Goal: Information Seeking & Learning: Learn about a topic

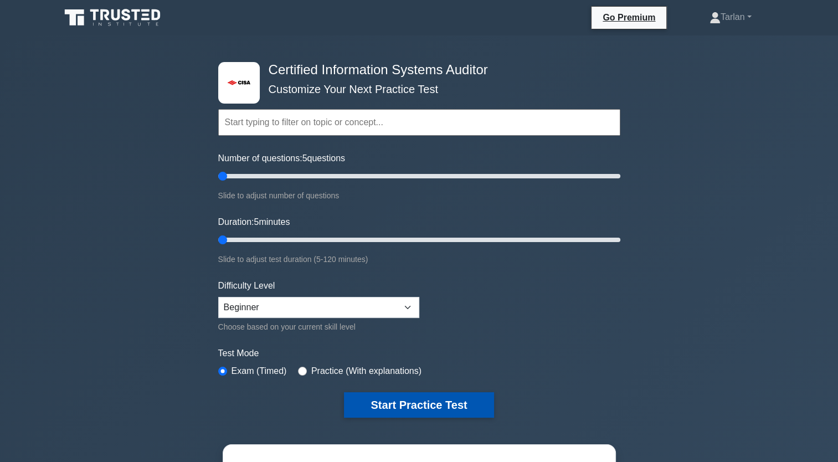
click at [429, 400] on button "Start Practice Test" at bounding box center [418, 404] width 149 height 25
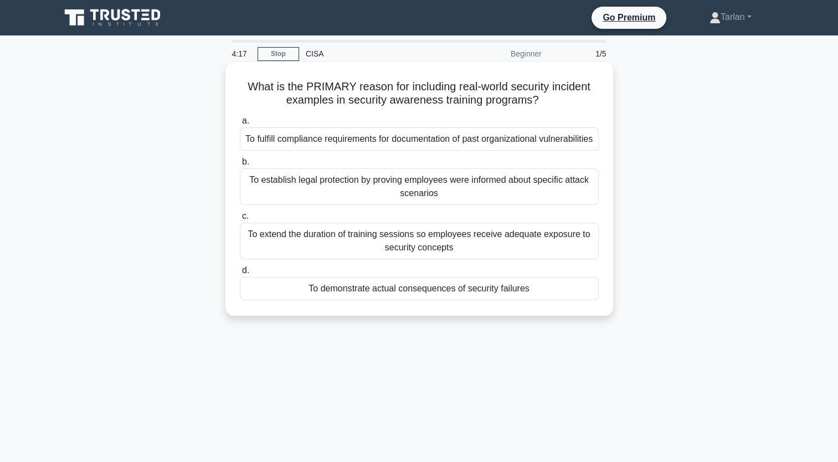
click at [423, 300] on div "To demonstrate actual consequences of security failures" at bounding box center [419, 288] width 359 height 23
click at [240, 274] on input "d. To demonstrate actual consequences of security failures" at bounding box center [240, 270] width 0 height 7
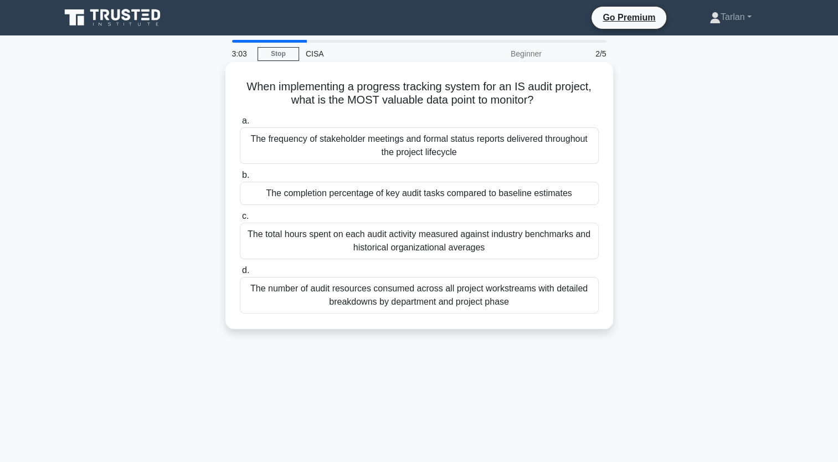
click at [451, 197] on div "The completion percentage of key audit tasks compared to baseline estimates" at bounding box center [419, 193] width 359 height 23
click at [240, 179] on input "b. The completion percentage of key audit tasks compared to baseline estimates" at bounding box center [240, 175] width 0 height 7
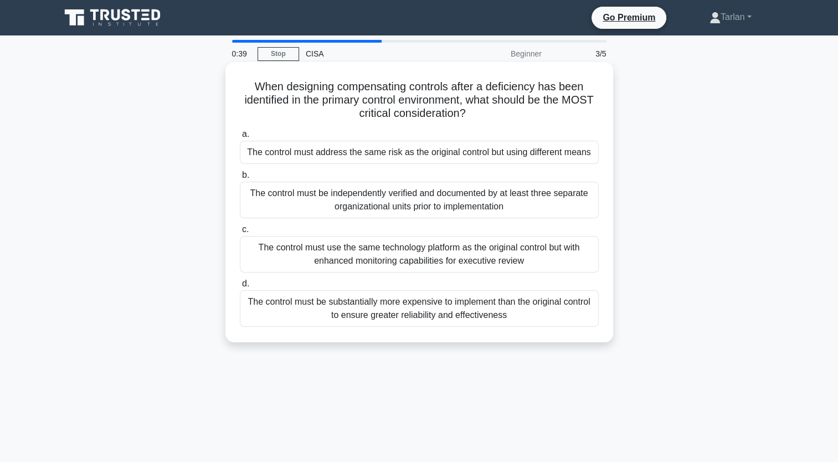
click at [432, 152] on div "The control must address the same risk as the original control but using differ…" at bounding box center [419, 152] width 359 height 23
click at [240, 138] on input "a. The control must address the same risk as the original control but using dif…" at bounding box center [240, 134] width 0 height 7
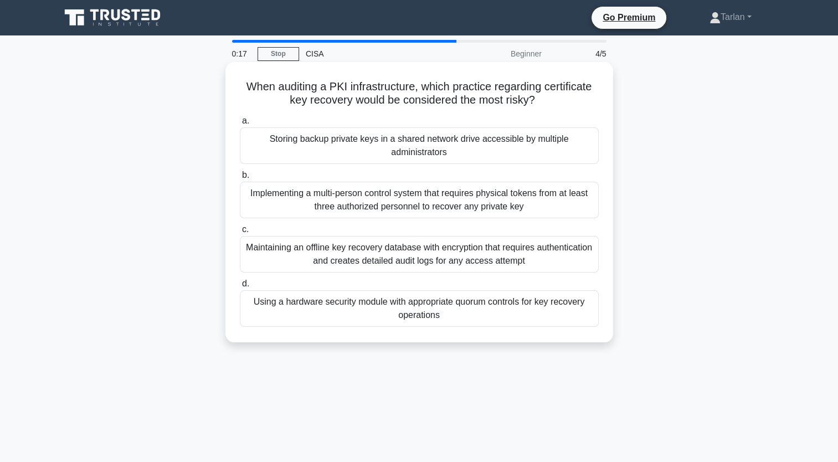
click at [436, 147] on div "Storing backup private keys in a shared network drive accessible by multiple ad…" at bounding box center [419, 145] width 359 height 37
click at [240, 125] on input "a. Storing backup private keys in a shared network drive accessible by multiple…" at bounding box center [240, 120] width 0 height 7
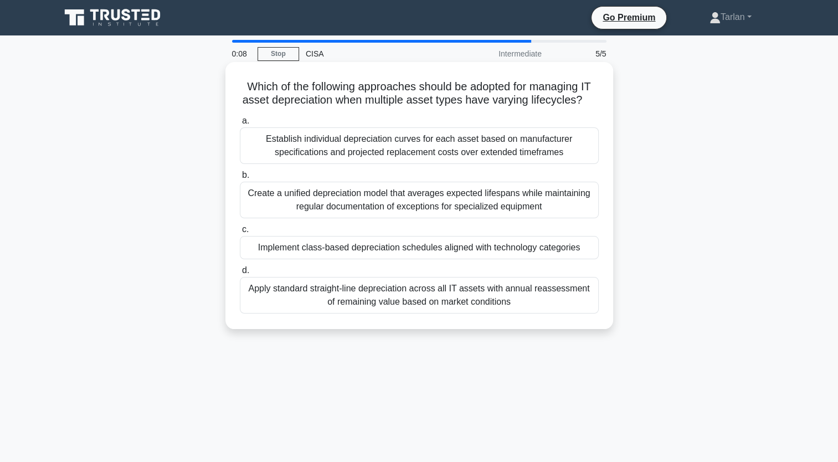
click at [442, 249] on div "Implement class-based depreciation schedules aligned with technology categories" at bounding box center [419, 247] width 359 height 23
click at [240, 233] on input "c. Implement class-based depreciation schedules aligned with technology categor…" at bounding box center [240, 229] width 0 height 7
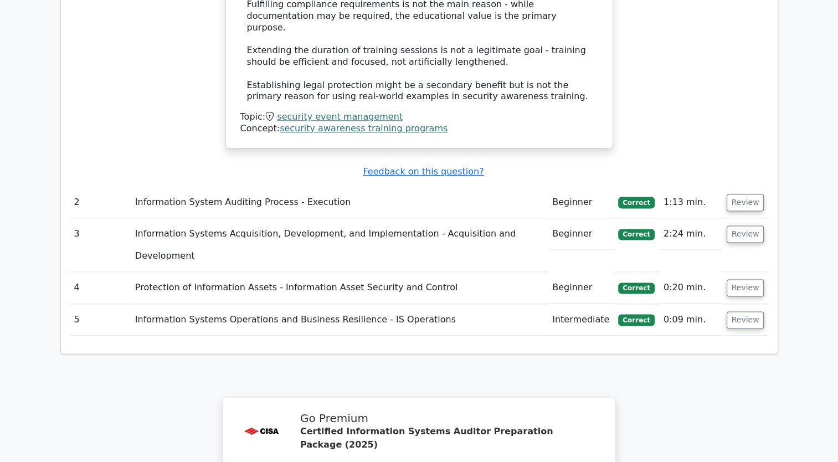
scroll to position [1218, 0]
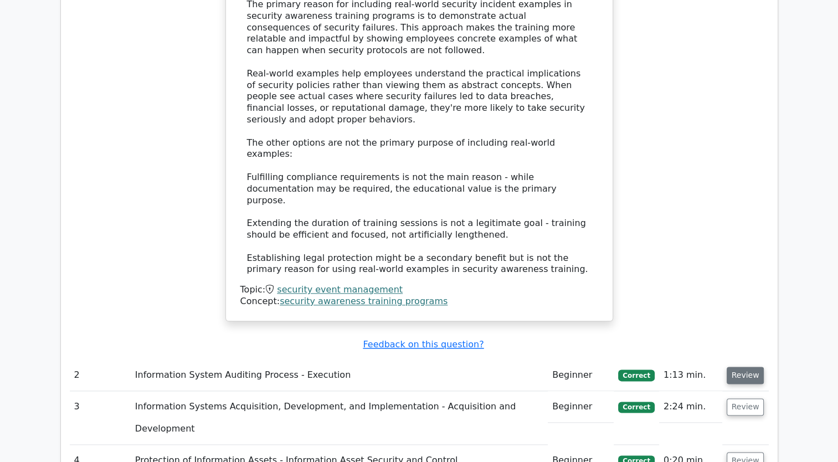
click at [751, 366] on button "Review" at bounding box center [745, 374] width 38 height 17
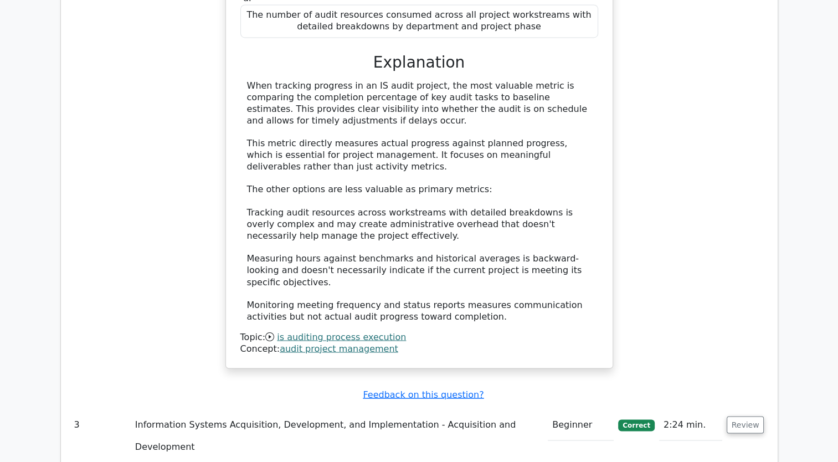
scroll to position [1827, 0]
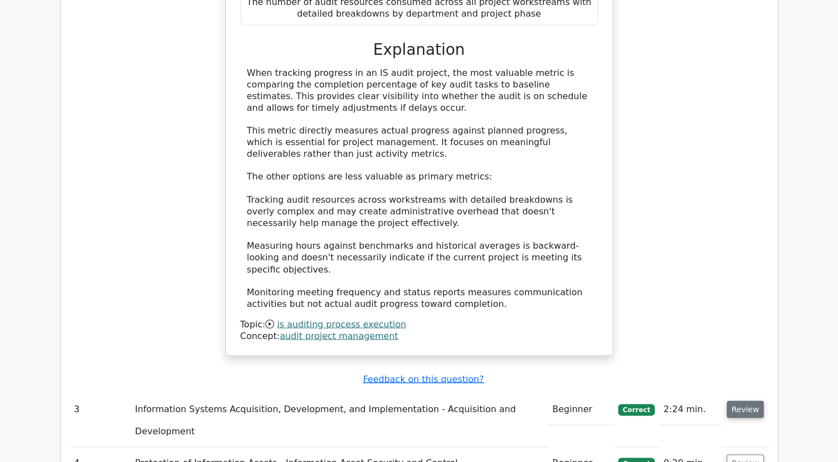
click at [750, 400] on button "Review" at bounding box center [745, 408] width 38 height 17
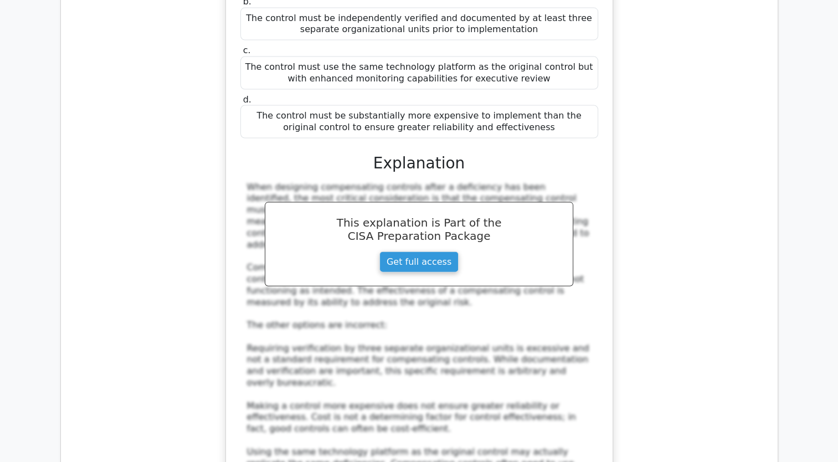
scroll to position [2436, 0]
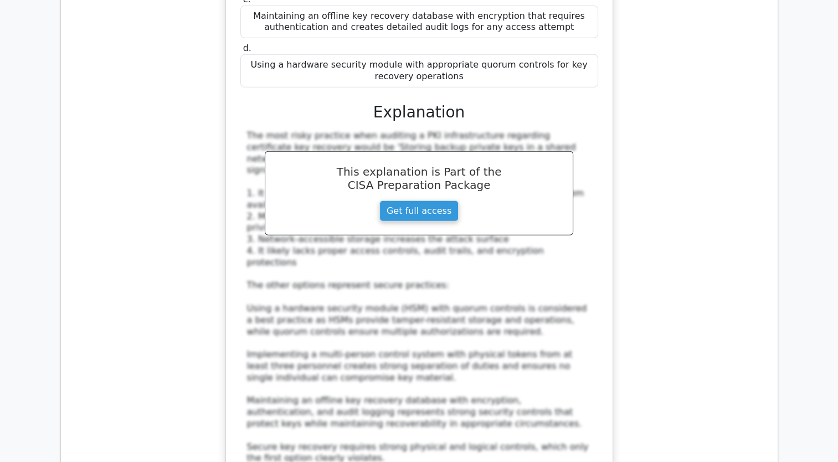
scroll to position [3155, 0]
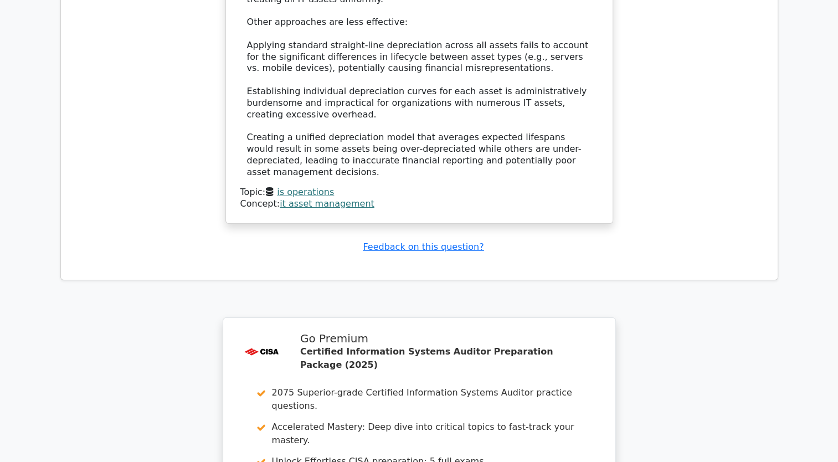
scroll to position [4148, 0]
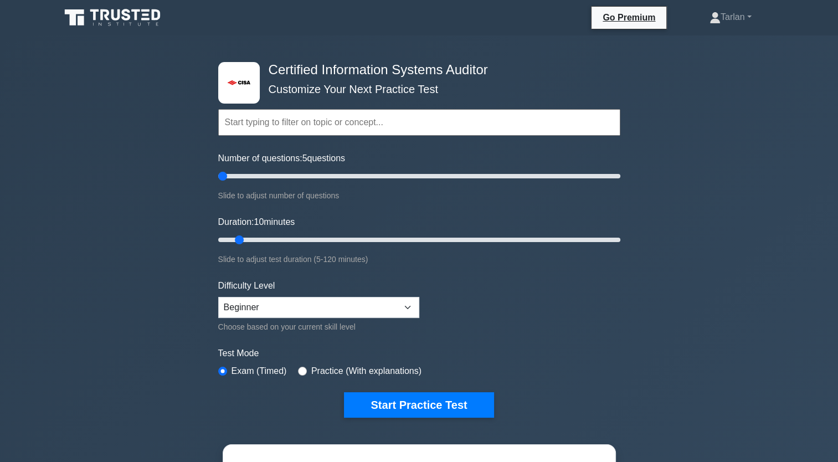
drag, startPoint x: 230, startPoint y: 175, endPoint x: 208, endPoint y: 179, distance: 22.5
type input "5"
click at [218, 179] on input "Number of questions: 5 questions" at bounding box center [419, 175] width 402 height 13
click at [438, 405] on button "Start Practice Test" at bounding box center [418, 404] width 149 height 25
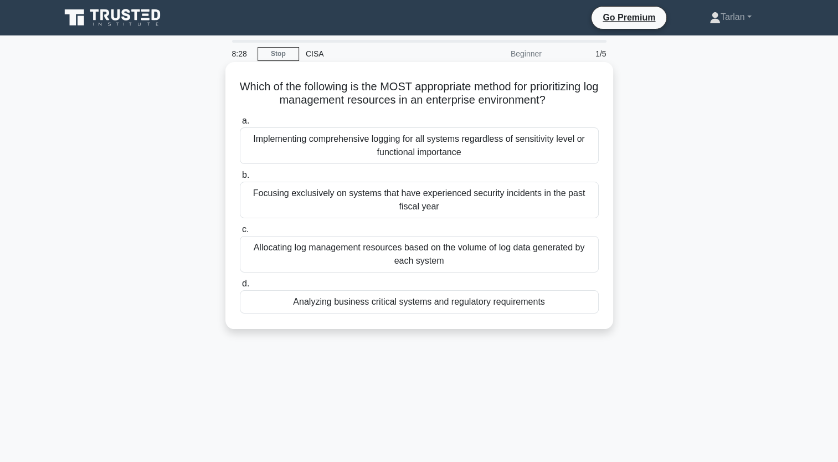
click at [427, 306] on div "Analyzing business critical systems and regulatory requirements" at bounding box center [419, 301] width 359 height 23
click at [240, 287] on input "d. Analyzing business critical systems and regulatory requirements" at bounding box center [240, 283] width 0 height 7
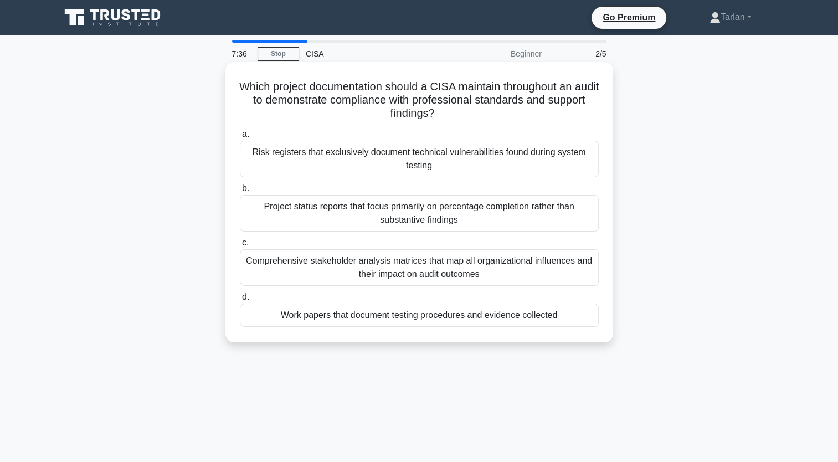
click at [469, 317] on div "Work papers that document testing procedures and evidence collected" at bounding box center [419, 314] width 359 height 23
click at [240, 301] on input "d. Work papers that document testing procedures and evidence collected" at bounding box center [240, 296] width 0 height 7
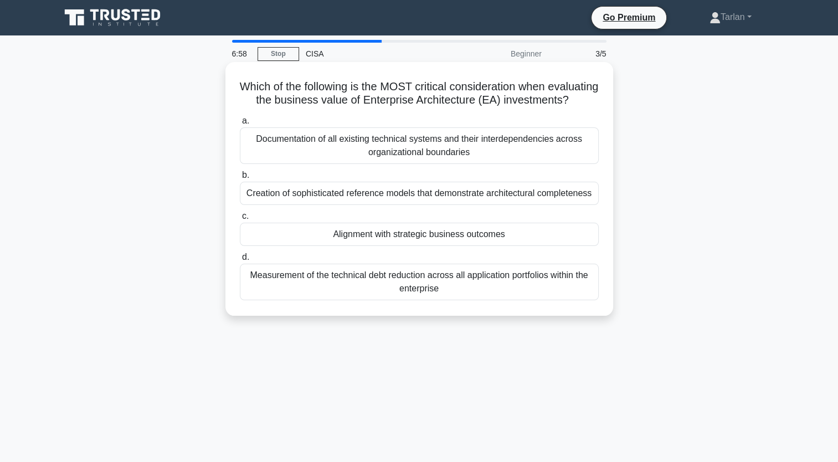
click at [468, 246] on div "Alignment with strategic business outcomes" at bounding box center [419, 234] width 359 height 23
click at [240, 220] on input "c. Alignment with strategic business outcomes" at bounding box center [240, 216] width 0 height 7
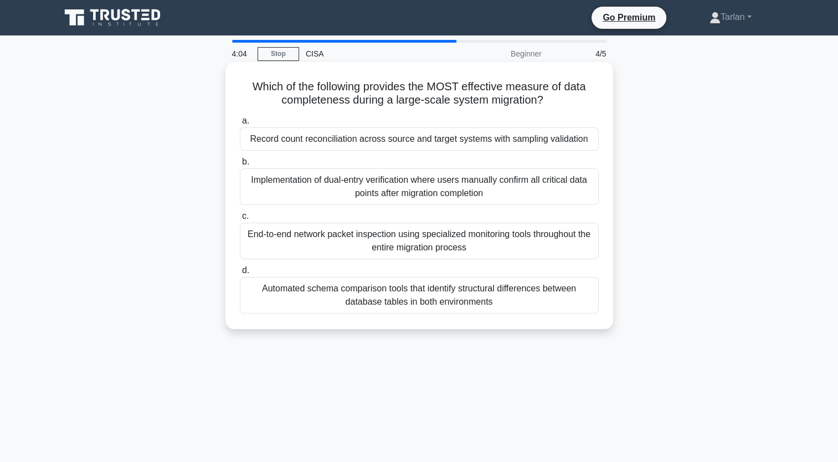
click at [430, 242] on div "End-to-end network packet inspection using specialized monitoring tools through…" at bounding box center [419, 241] width 359 height 37
click at [240, 220] on input "c. End-to-end network packet inspection using specialized monitoring tools thro…" at bounding box center [240, 216] width 0 height 7
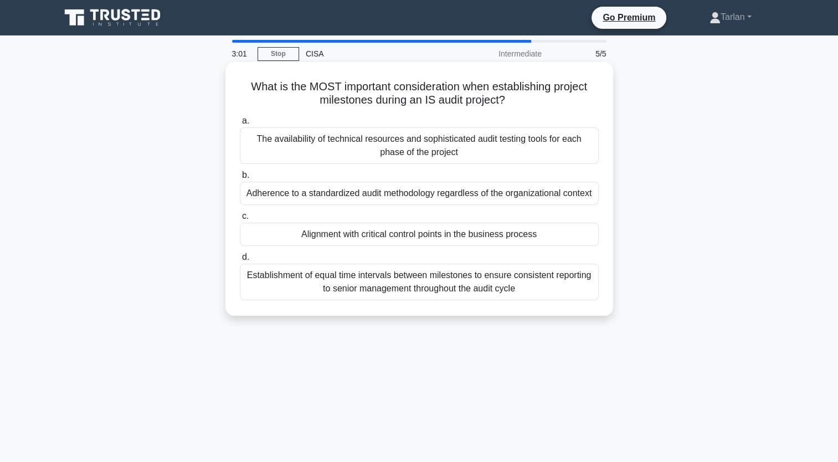
click at [383, 236] on div "Alignment with critical control points in the business process" at bounding box center [419, 234] width 359 height 23
click at [240, 220] on input "c. Alignment with critical control points in the business process" at bounding box center [240, 216] width 0 height 7
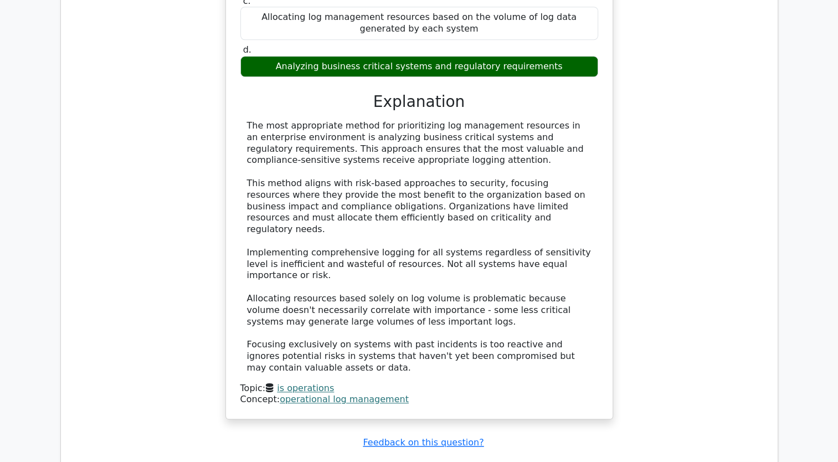
scroll to position [1218, 0]
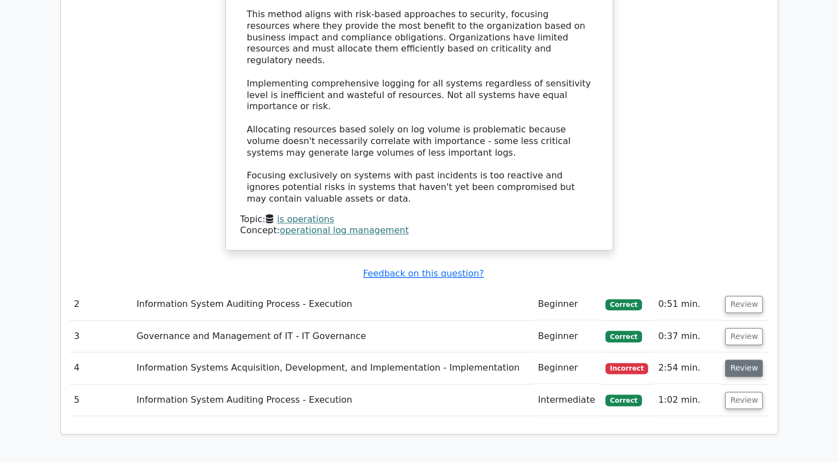
click at [743, 359] on button "Review" at bounding box center [744, 367] width 38 height 17
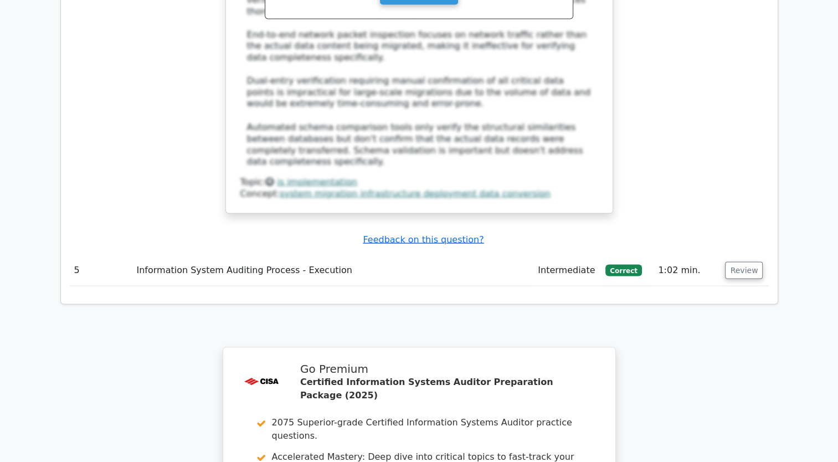
scroll to position [1993, 0]
